Goal: Information Seeking & Learning: Learn about a topic

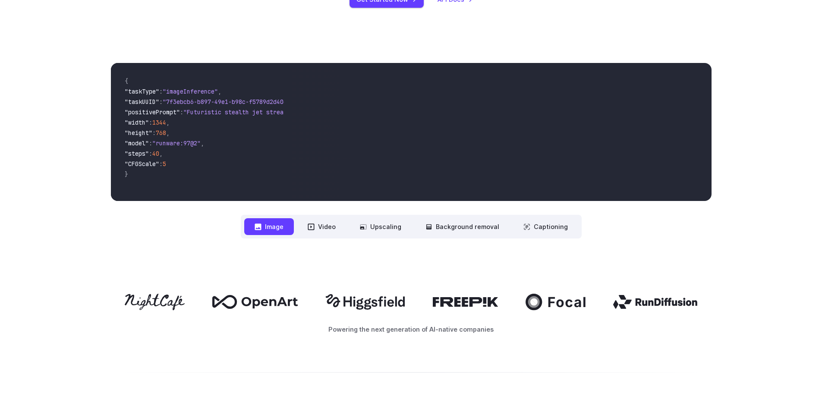
scroll to position [345, 0]
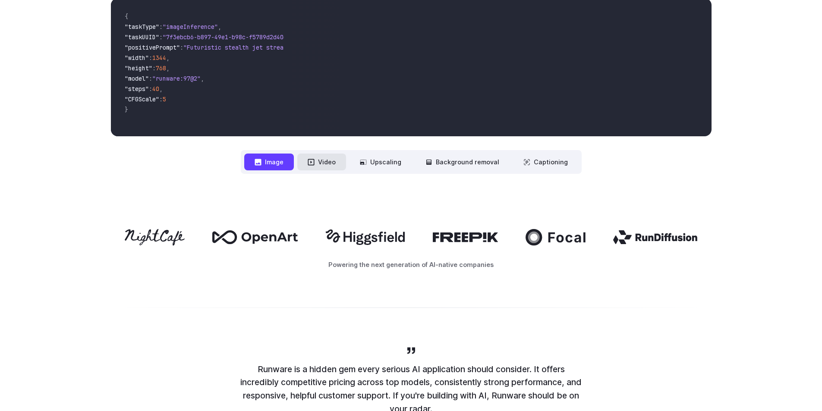
click at [318, 166] on button "Video" at bounding box center [321, 162] width 49 height 17
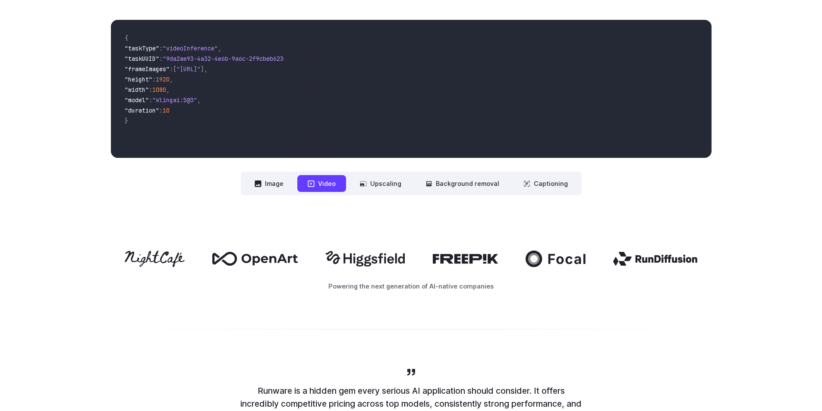
scroll to position [302, 0]
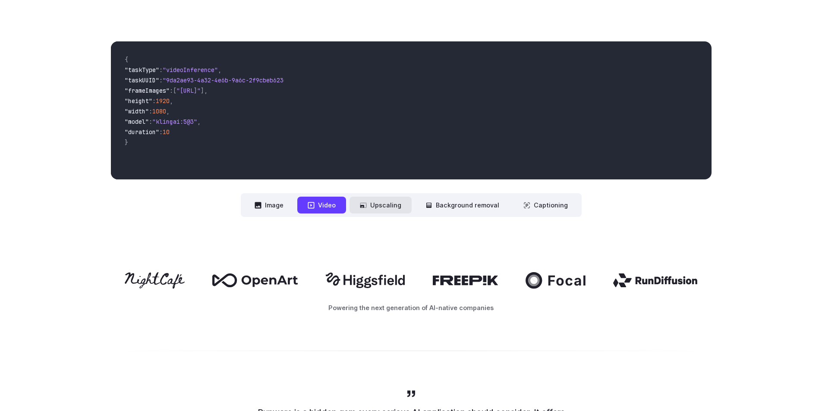
click at [392, 205] on button "Upscaling" at bounding box center [380, 205] width 62 height 17
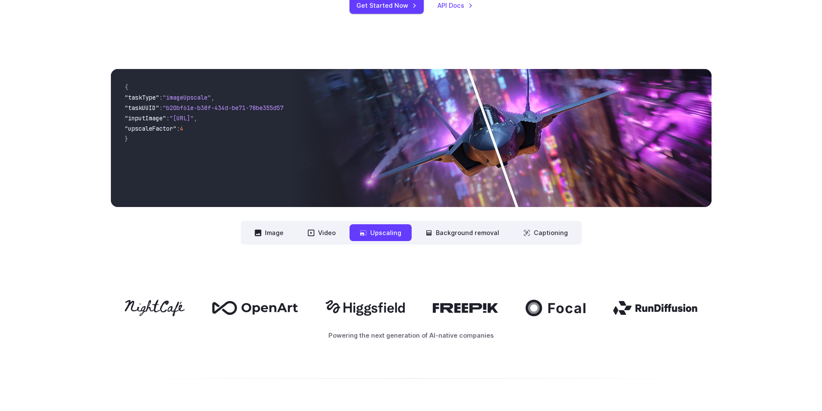
scroll to position [259, 0]
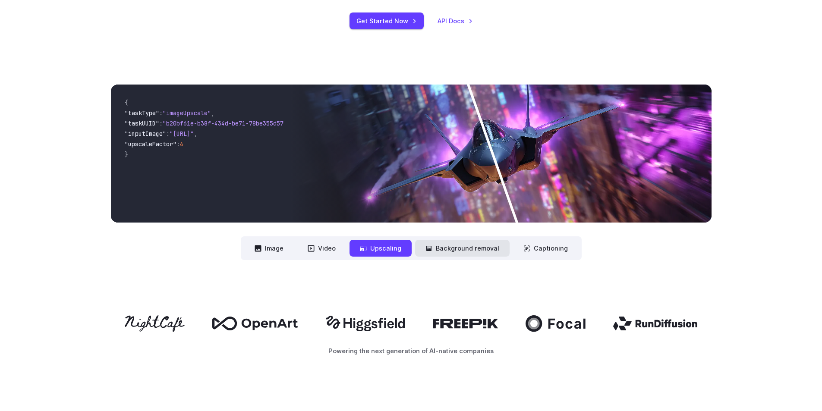
click at [483, 247] on button "Background removal" at bounding box center [462, 248] width 94 height 17
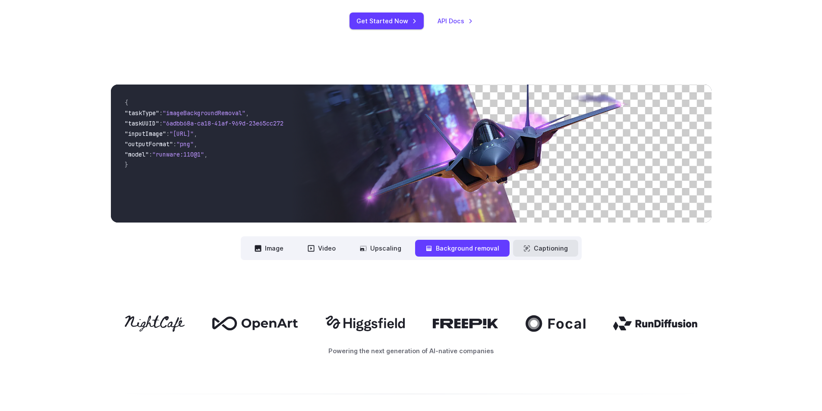
click at [546, 247] on button "Captioning" at bounding box center [545, 248] width 65 height 17
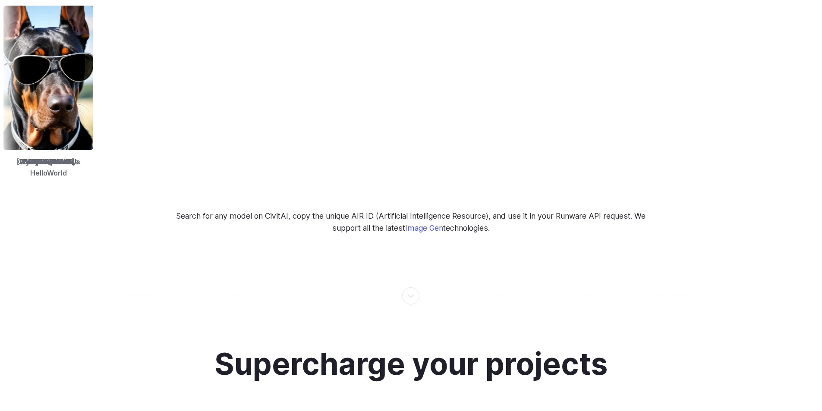
scroll to position [1380, 0]
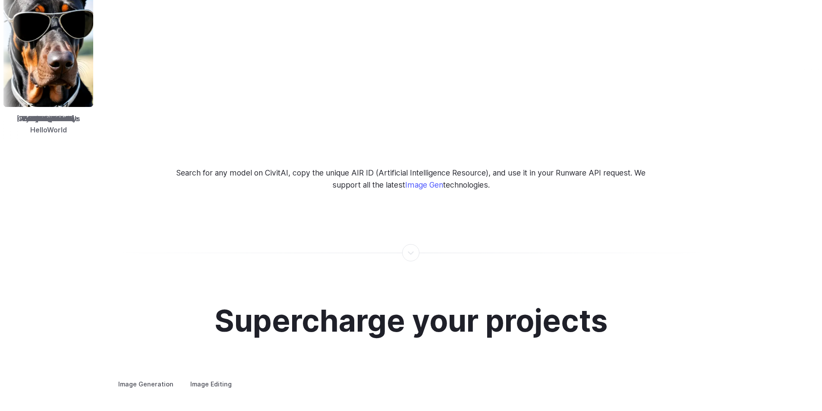
drag, startPoint x: 435, startPoint y: 173, endPoint x: 734, endPoint y: 236, distance: 305.8
click at [734, 236] on div at bounding box center [411, 248] width 822 height 30
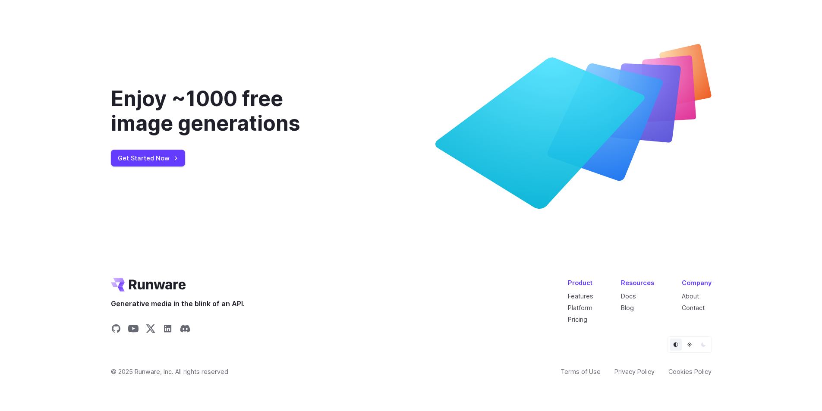
scroll to position [3297, 0]
click at [581, 320] on link "Pricing" at bounding box center [577, 319] width 19 height 7
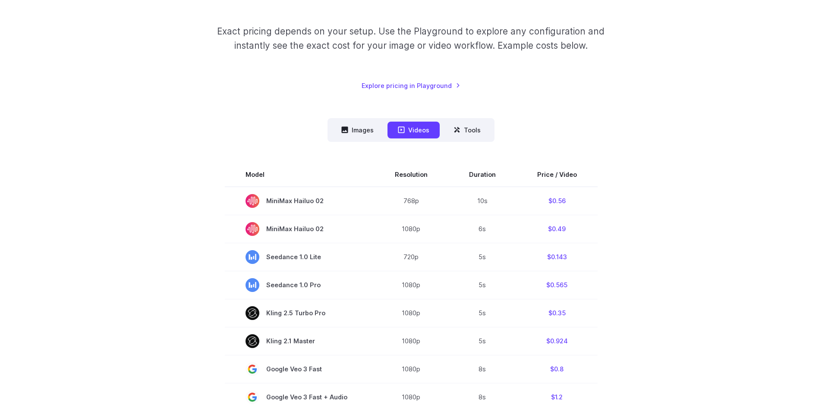
scroll to position [173, 0]
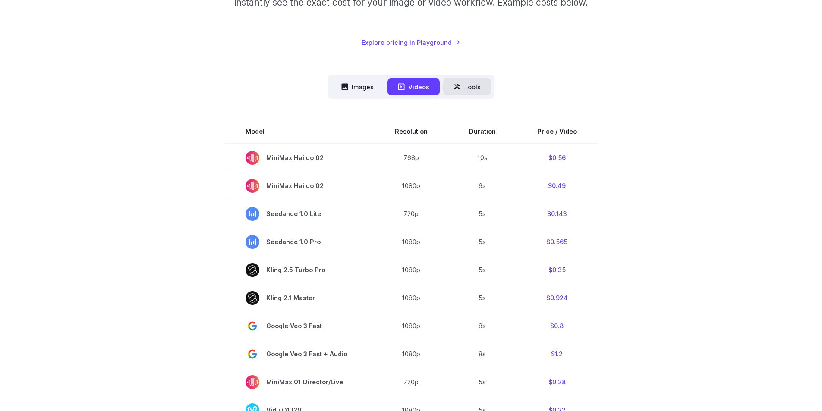
click at [463, 92] on button "Tools" at bounding box center [467, 87] width 48 height 17
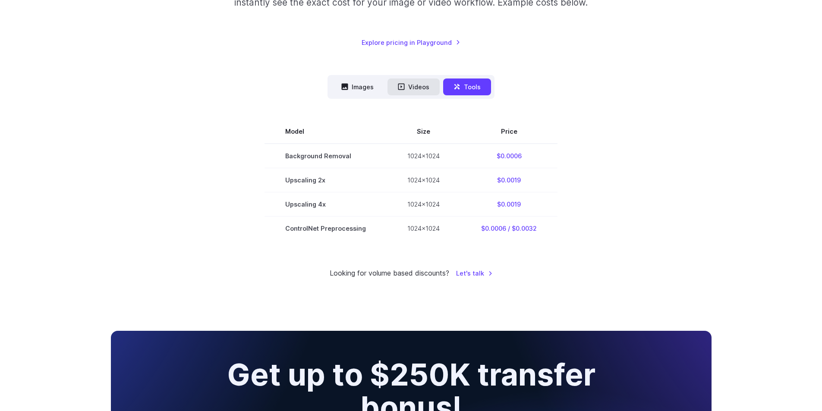
click at [408, 86] on button "Videos" at bounding box center [413, 87] width 52 height 17
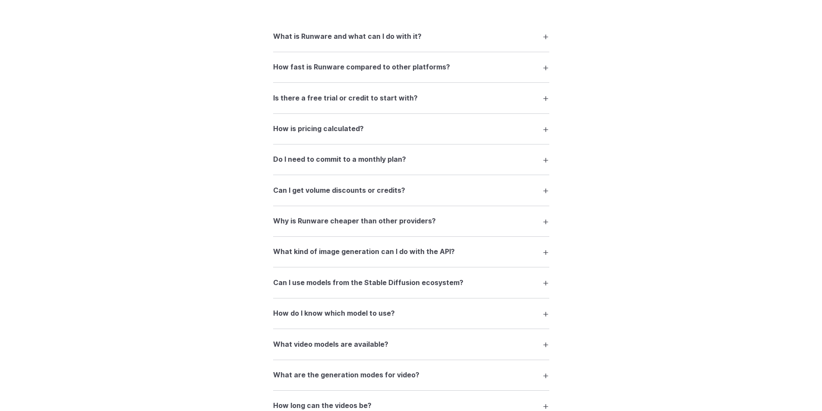
scroll to position [1294, 0]
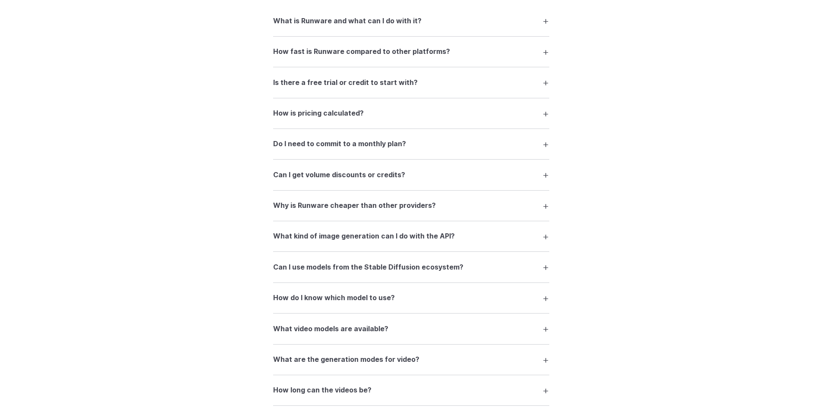
click at [538, 296] on summary "How do I know which model to use?" at bounding box center [411, 298] width 276 height 16
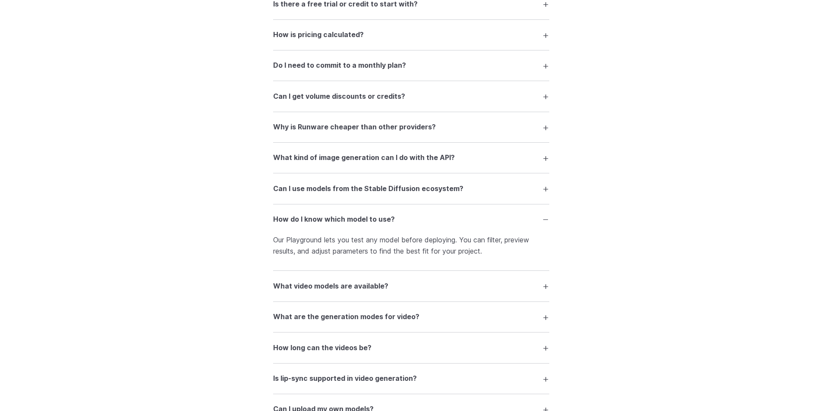
scroll to position [1380, 0]
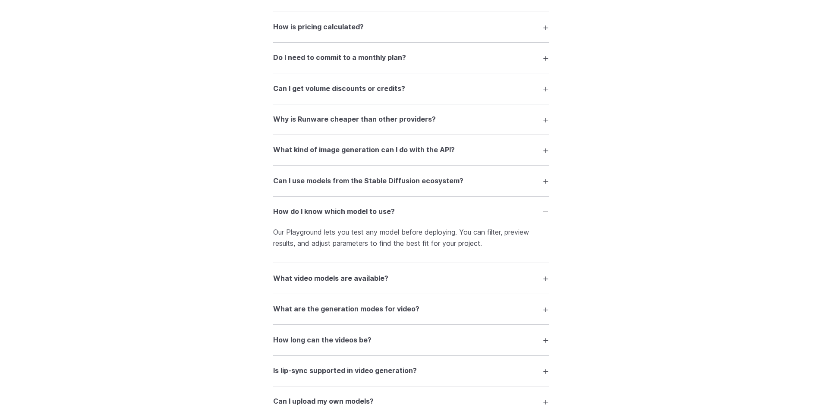
click at [467, 283] on summary "What video models are available?" at bounding box center [411, 278] width 276 height 16
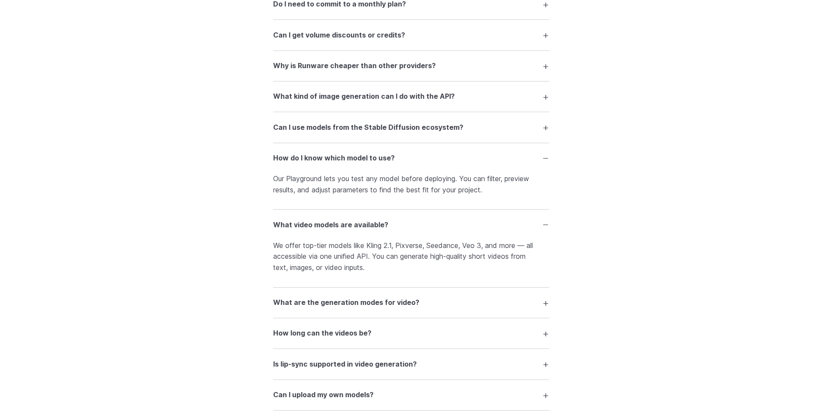
scroll to position [1467, 0]
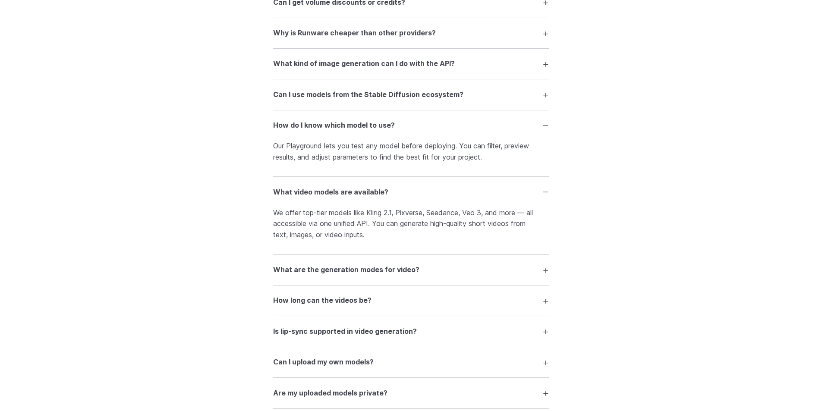
click at [450, 270] on summary "What are the generation modes for video?" at bounding box center [411, 270] width 276 height 16
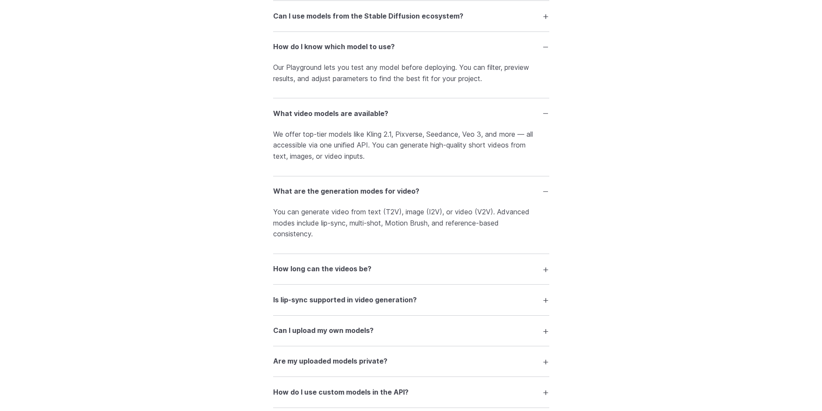
scroll to position [1553, 0]
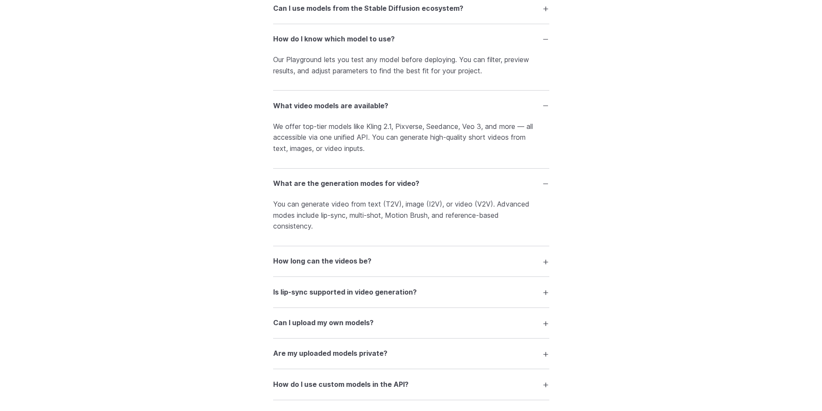
click at [455, 295] on summary "Is lip-sync supported in video generation?" at bounding box center [411, 292] width 276 height 16
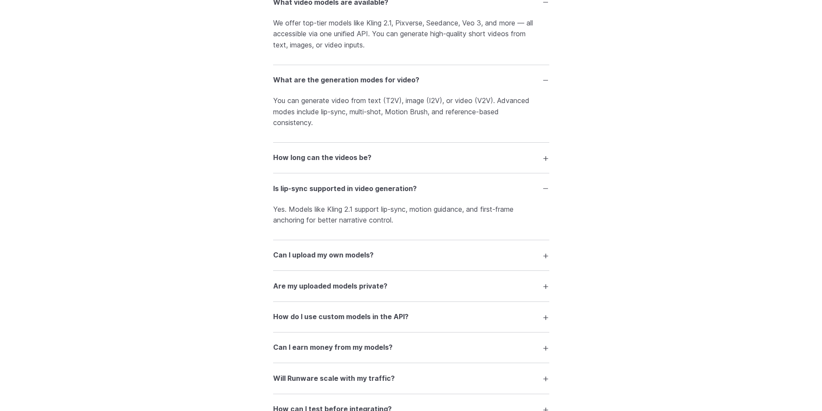
scroll to position [1682, 0]
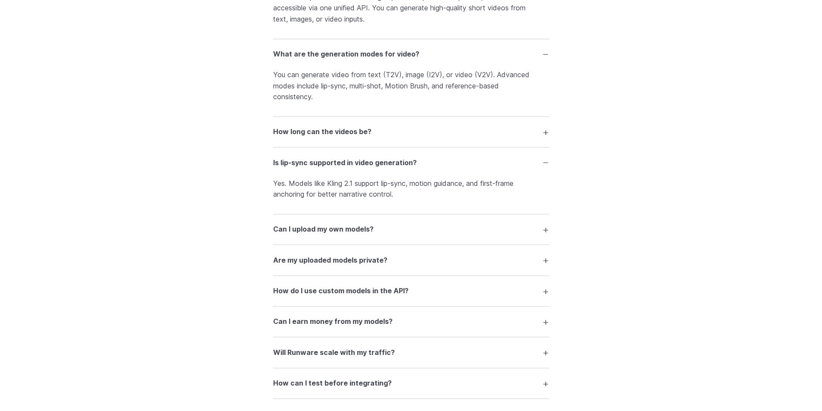
click at [417, 234] on summary "Can I upload my own models?" at bounding box center [411, 229] width 276 height 16
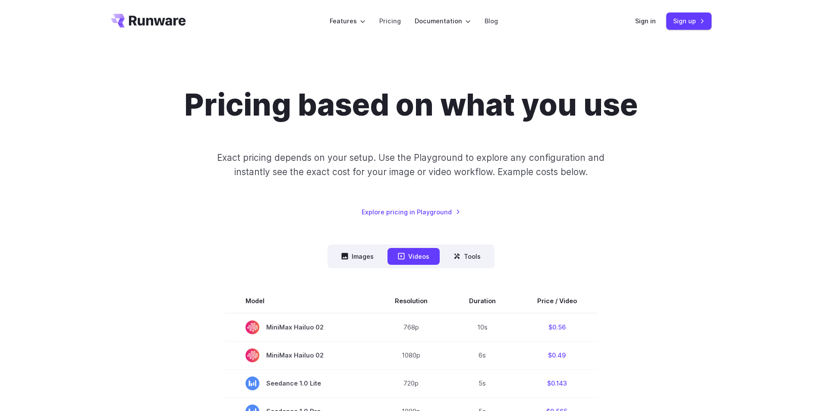
scroll to position [0, 0]
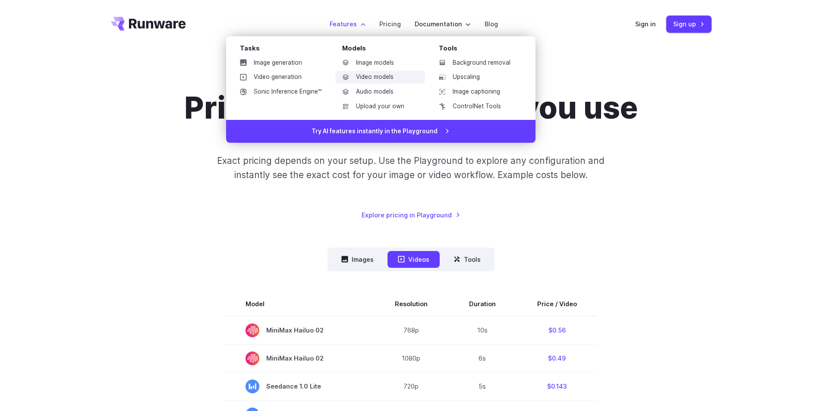
click at [367, 76] on link "Video models" at bounding box center [380, 77] width 90 height 13
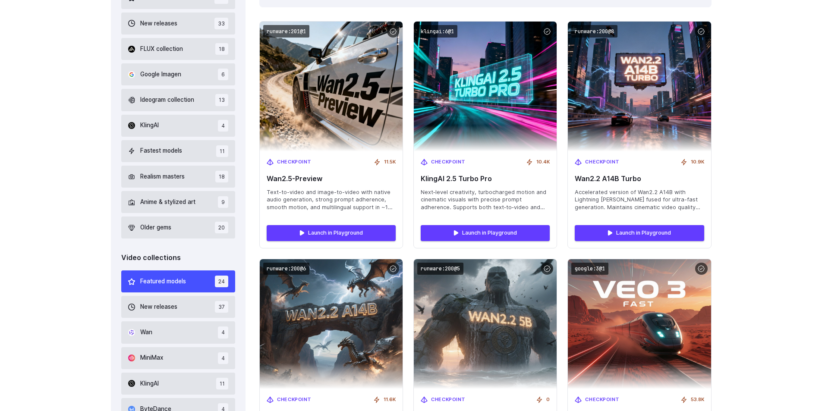
scroll to position [345, 0]
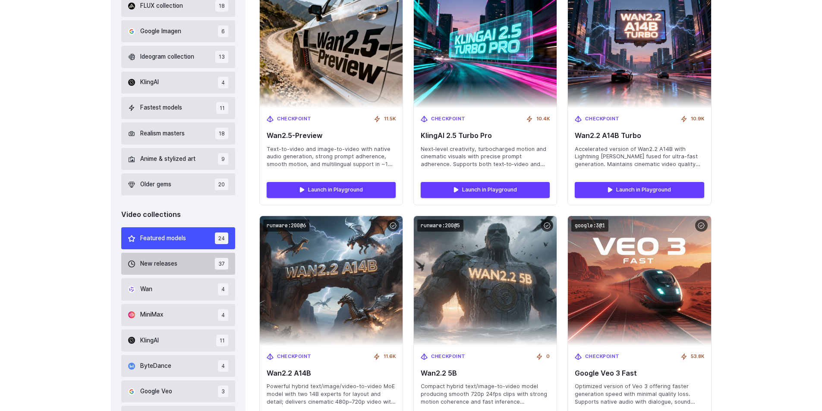
click at [153, 262] on span "New releases" at bounding box center [158, 263] width 37 height 9
